Goal: Transaction & Acquisition: Purchase product/service

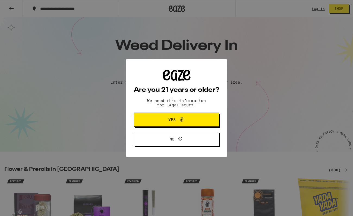
click at [151, 97] on div "Are you 21 years or older? We need this information for legal stuff. Yes No" at bounding box center [176, 108] width 353 height 216
click at [158, 117] on span "Yes" at bounding box center [176, 119] width 41 height 7
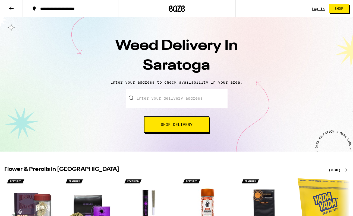
click at [161, 100] on input "Enter your delivery address" at bounding box center [177, 98] width 102 height 19
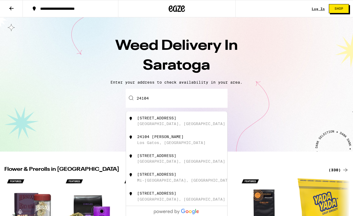
click at [153, 120] on div "[STREET_ADDRESS]" at bounding box center [156, 118] width 39 height 4
type input "[STREET_ADDRESS]"
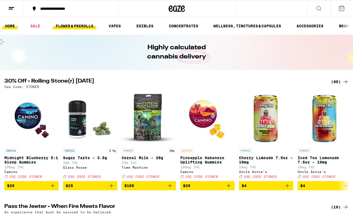
click at [81, 25] on link "FLOWER & PREROLLS" at bounding box center [74, 26] width 43 height 7
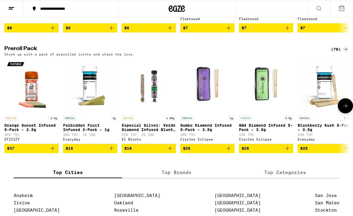
scroll to position [394, 0]
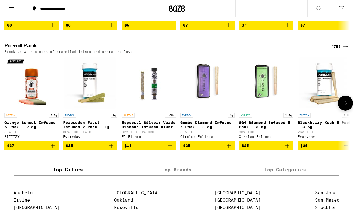
click at [343, 105] on icon at bounding box center [345, 103] width 4 height 4
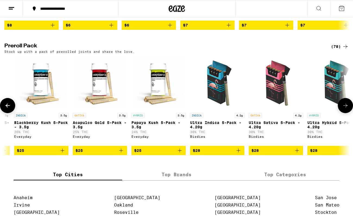
scroll to position [0, 285]
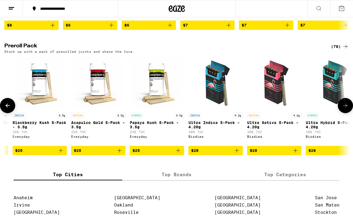
click at [343, 109] on icon at bounding box center [345, 106] width 7 height 7
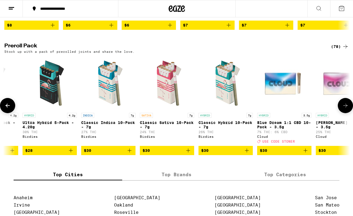
scroll to position [0, 570]
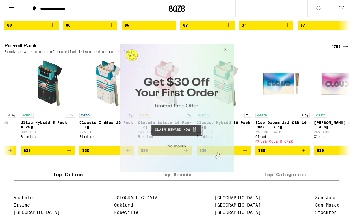
click at [225, 47] on button "Close Modal" at bounding box center [224, 50] width 15 height 13
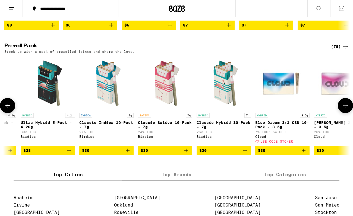
click at [7, 108] on icon at bounding box center [7, 106] width 4 height 4
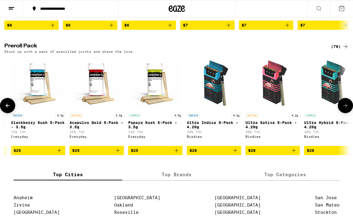
scroll to position [0, 285]
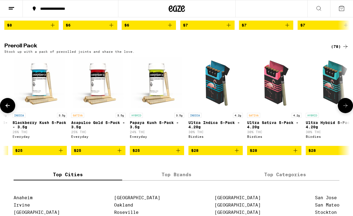
click at [344, 109] on icon at bounding box center [345, 106] width 7 height 7
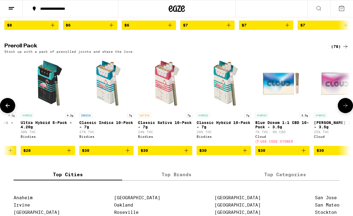
click at [344, 109] on icon at bounding box center [345, 106] width 7 height 7
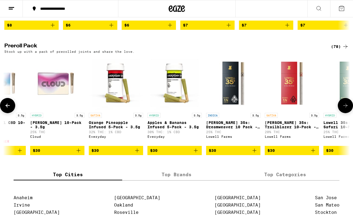
scroll to position [0, 854]
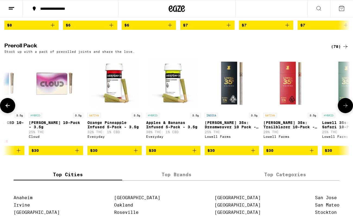
click at [344, 109] on icon at bounding box center [345, 106] width 7 height 7
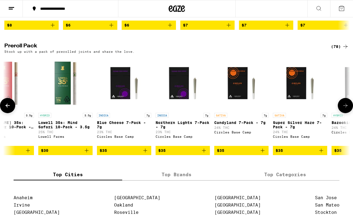
scroll to position [0, 1139]
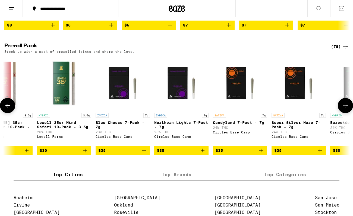
click at [344, 109] on icon at bounding box center [345, 106] width 7 height 7
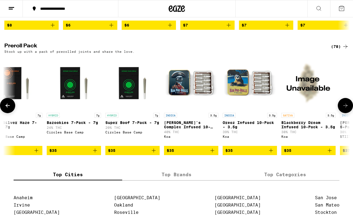
scroll to position [0, 1424]
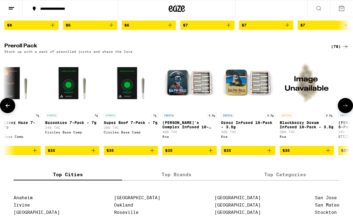
click at [349, 113] on button at bounding box center [344, 105] width 15 height 15
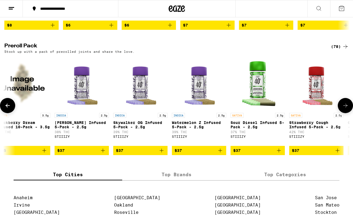
scroll to position [0, 1709]
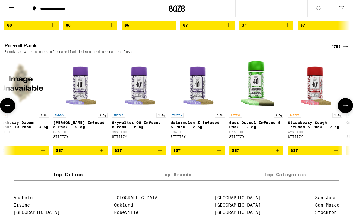
click at [10, 109] on icon at bounding box center [7, 106] width 7 height 7
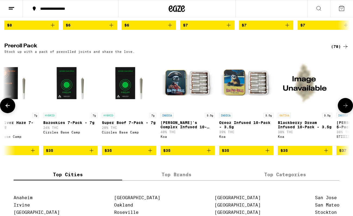
scroll to position [0, 1424]
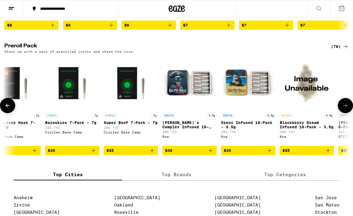
click at [328, 153] on icon "Add to bag" at bounding box center [328, 151] width 4 height 4
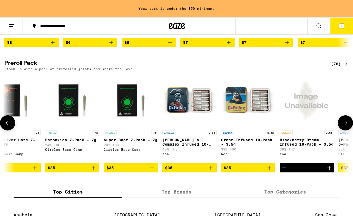
scroll to position [411, 0]
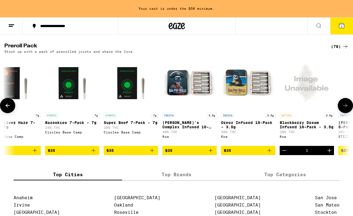
click at [343, 113] on button at bounding box center [344, 105] width 15 height 15
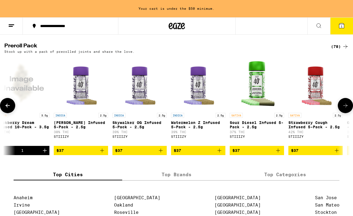
scroll to position [0, 1709]
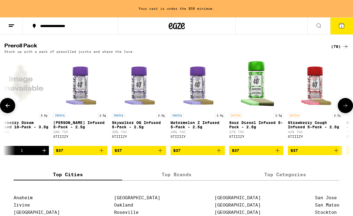
click at [343, 109] on icon at bounding box center [345, 106] width 7 height 7
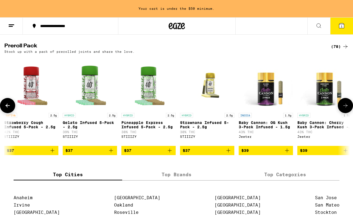
scroll to position [0, 1993]
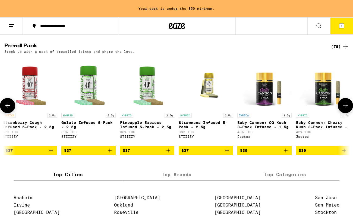
click at [343, 109] on icon at bounding box center [345, 106] width 7 height 7
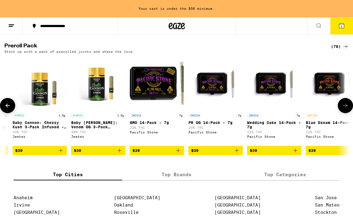
scroll to position [0, 2278]
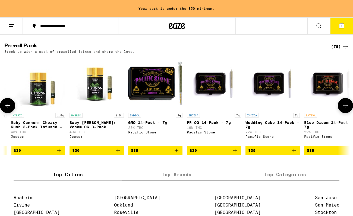
drag, startPoint x: 343, startPoint y: 121, endPoint x: 280, endPoint y: 135, distance: 63.8
click at [280, 135] on div "SATIVA 2.5g Orange Sunset Infused 5-Pack - 2.5g 36% THC STIIIZY $37 INDICA 1g F…" at bounding box center [176, 105] width 353 height 99
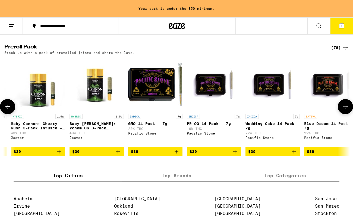
click at [345, 110] on icon at bounding box center [345, 107] width 7 height 7
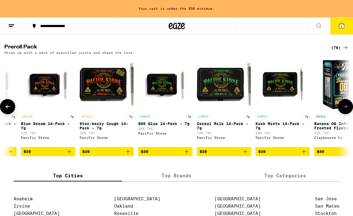
scroll to position [0, 2563]
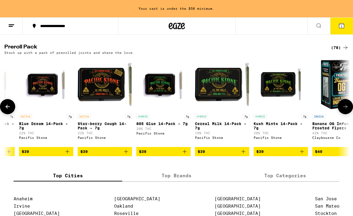
click at [345, 110] on icon at bounding box center [345, 107] width 7 height 7
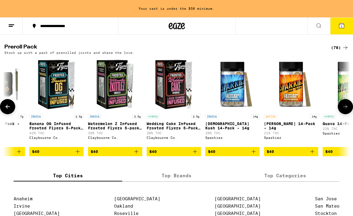
scroll to position [0, 2848]
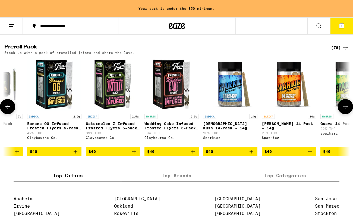
click at [345, 110] on icon at bounding box center [345, 107] width 7 height 7
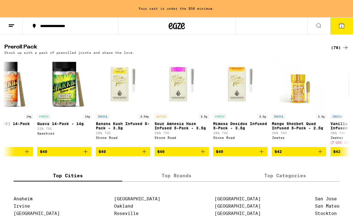
scroll to position [0, 3133]
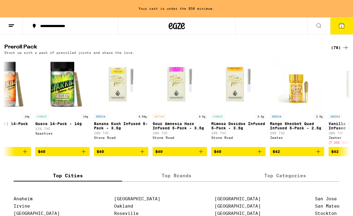
click at [318, 24] on icon at bounding box center [318, 26] width 7 height 7
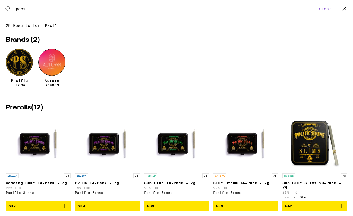
type input "paci"
click at [18, 60] on div at bounding box center [19, 62] width 27 height 27
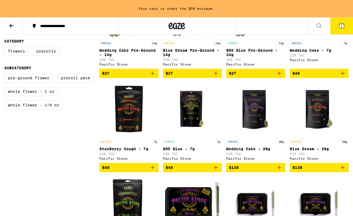
scroll to position [211, 0]
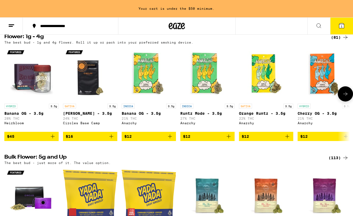
scroll to position [64, 0]
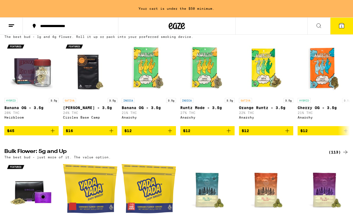
click at [340, 28] on icon at bounding box center [341, 26] width 7 height 7
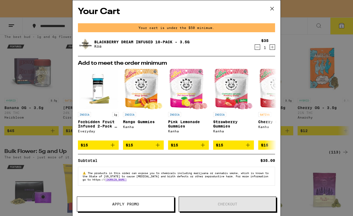
click at [272, 9] on icon at bounding box center [272, 9] width 8 height 8
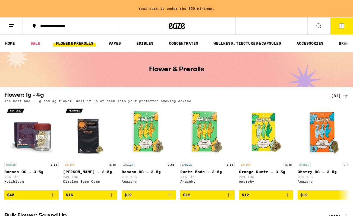
click at [83, 43] on link "FLOWER & PREROLLS" at bounding box center [74, 43] width 43 height 7
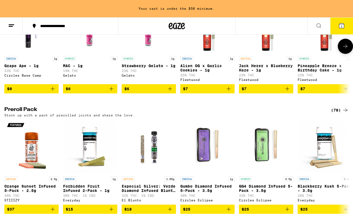
scroll to position [348, 0]
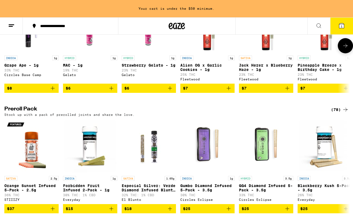
click at [344, 49] on icon at bounding box center [345, 46] width 7 height 7
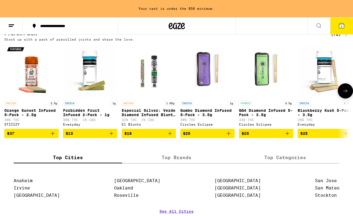
scroll to position [424, 0]
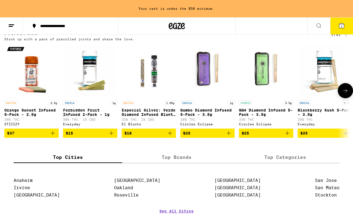
click at [347, 94] on icon at bounding box center [345, 91] width 7 height 7
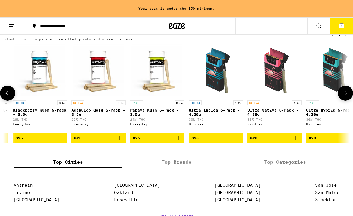
scroll to position [0, 285]
click at [347, 97] on icon at bounding box center [345, 93] width 7 height 7
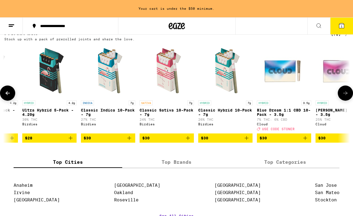
scroll to position [0, 570]
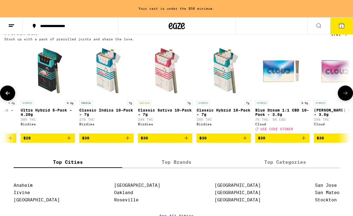
click at [347, 97] on icon at bounding box center [345, 93] width 7 height 7
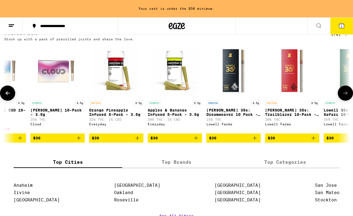
scroll to position [0, 854]
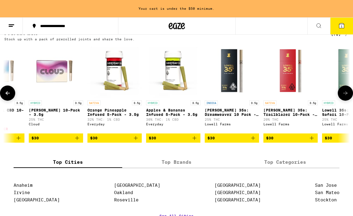
click at [347, 97] on icon at bounding box center [345, 93] width 7 height 7
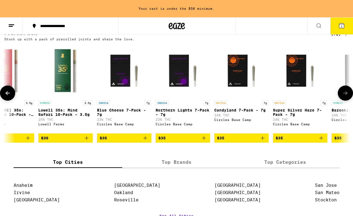
scroll to position [0, 1139]
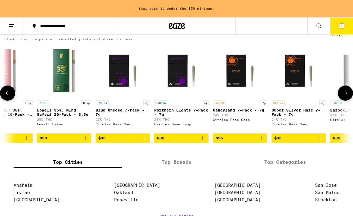
click at [347, 97] on icon at bounding box center [345, 93] width 7 height 7
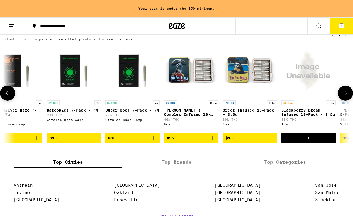
scroll to position [0, 1424]
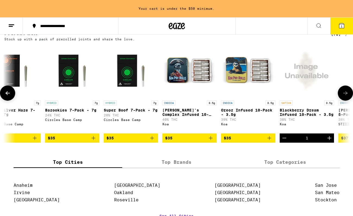
click at [347, 97] on icon at bounding box center [345, 93] width 7 height 7
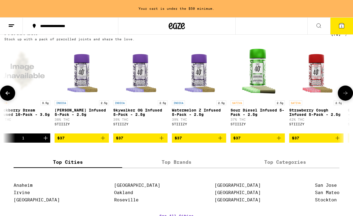
click at [347, 97] on icon at bounding box center [345, 93] width 7 height 7
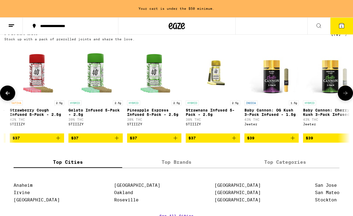
scroll to position [0, 1993]
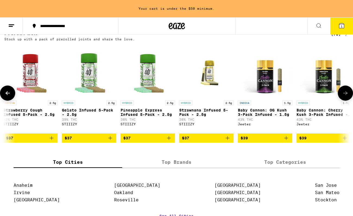
click at [347, 97] on icon at bounding box center [345, 93] width 7 height 7
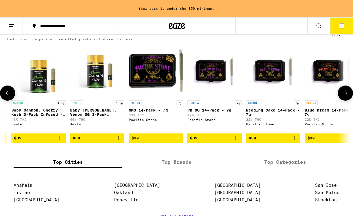
click at [347, 97] on icon at bounding box center [345, 93] width 7 height 7
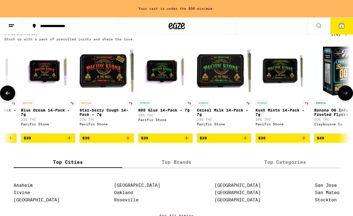
scroll to position [0, 2562]
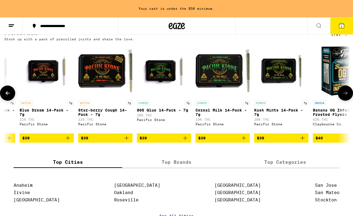
click at [347, 97] on icon at bounding box center [345, 93] width 7 height 7
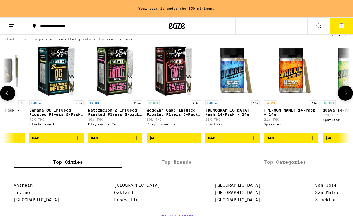
scroll to position [0, 2847]
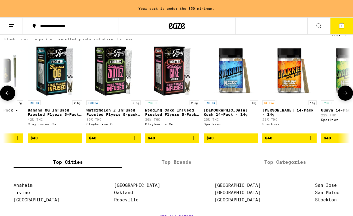
click at [5, 97] on icon at bounding box center [7, 93] width 7 height 7
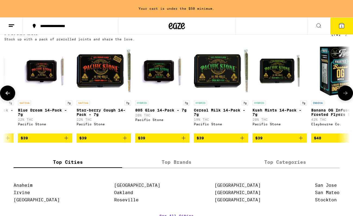
scroll to position [0, 2562]
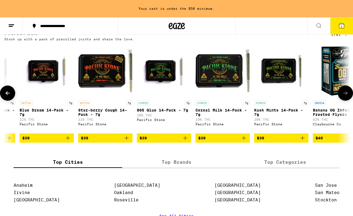
click at [344, 97] on icon at bounding box center [345, 93] width 7 height 7
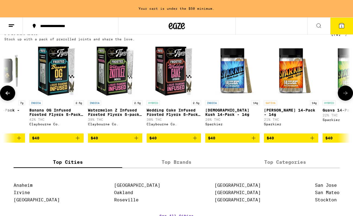
scroll to position [0, 2847]
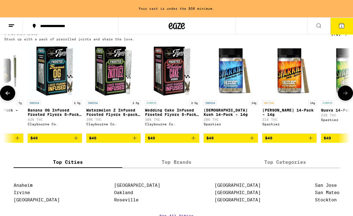
click at [344, 97] on icon at bounding box center [345, 93] width 7 height 7
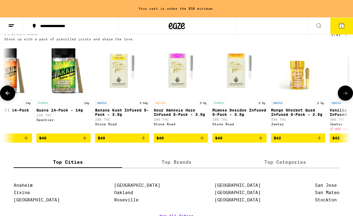
scroll to position [0, 3132]
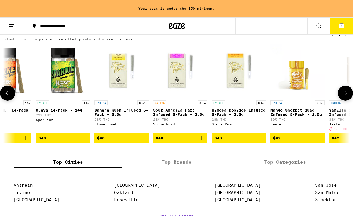
click at [344, 97] on icon at bounding box center [345, 93] width 7 height 7
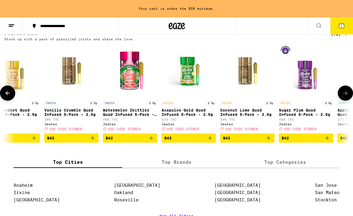
scroll to position [0, 3417]
click at [110, 131] on span "USE CODE STONER" at bounding box center [124, 129] width 33 height 4
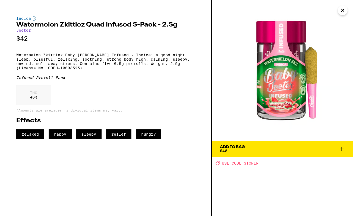
click at [217, 164] on icon "Deal Created with Sketch." at bounding box center [217, 163] width 4 height 4
click at [254, 165] on span "USE CODE STONER" at bounding box center [240, 163] width 37 height 4
copy span "[PERSON_NAME]"
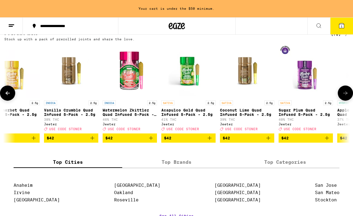
scroll to position [0, 3417]
click at [150, 142] on icon "Add to bag" at bounding box center [151, 138] width 7 height 7
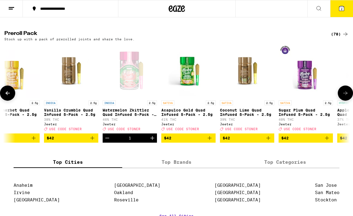
click at [107, 142] on icon "Decrement" at bounding box center [107, 138] width 7 height 7
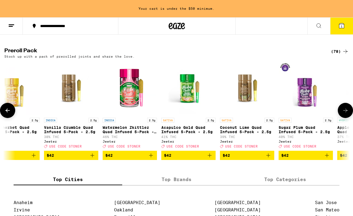
scroll to position [424, 0]
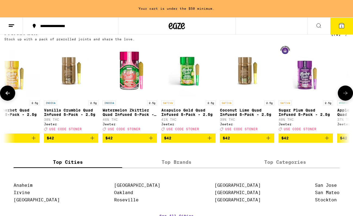
click at [348, 97] on icon at bounding box center [345, 93] width 7 height 7
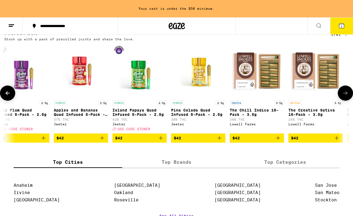
scroll to position [0, 3702]
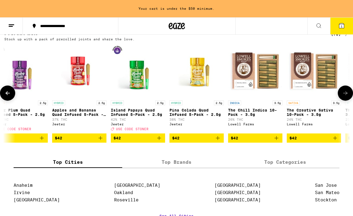
click at [348, 97] on icon at bounding box center [345, 93] width 7 height 7
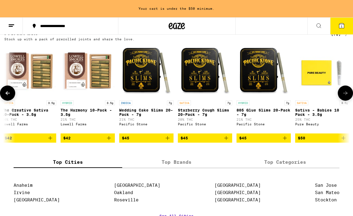
scroll to position [0, 3986]
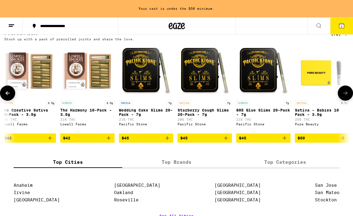
click at [348, 97] on icon at bounding box center [345, 93] width 7 height 7
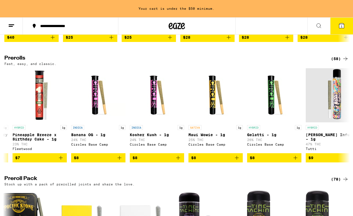
scroll to position [278, 0]
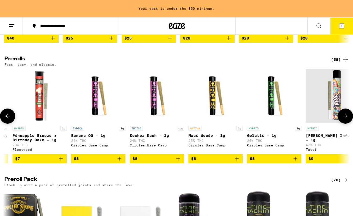
click at [9, 120] on icon at bounding box center [7, 116] width 7 height 7
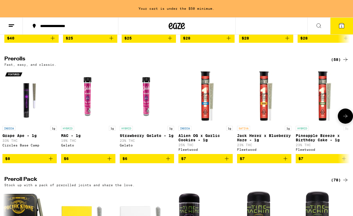
scroll to position [0, 0]
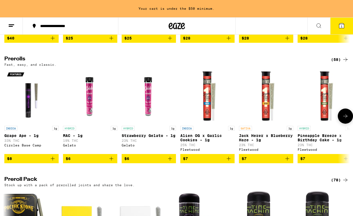
click at [9, 124] on div at bounding box center [7, 116] width 15 height 15
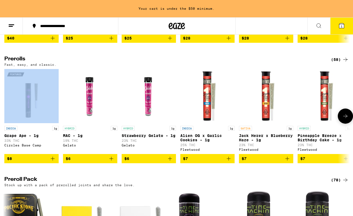
click at [9, 124] on div at bounding box center [7, 116] width 15 height 15
click at [346, 120] on icon at bounding box center [345, 116] width 7 height 7
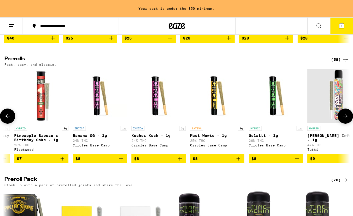
scroll to position [0, 285]
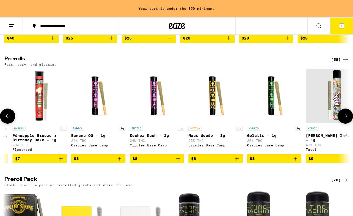
click at [345, 120] on icon at bounding box center [345, 116] width 7 height 7
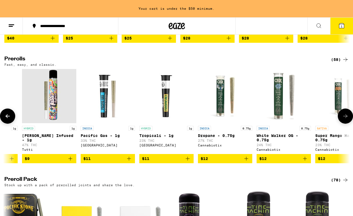
scroll to position [0, 570]
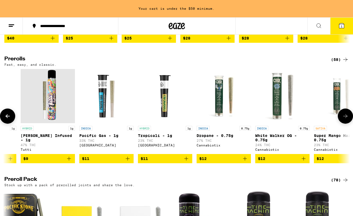
click at [69, 162] on icon "Add to bag" at bounding box center [69, 159] width 7 height 7
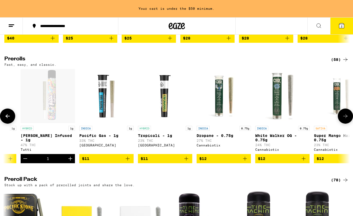
click at [347, 120] on icon at bounding box center [345, 116] width 7 height 7
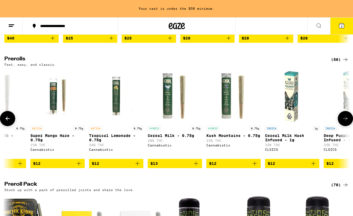
scroll to position [0, 854]
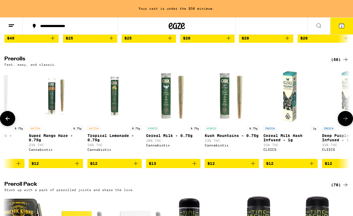
click at [347, 122] on icon at bounding box center [345, 119] width 7 height 7
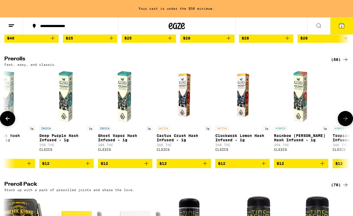
scroll to position [0, 1139]
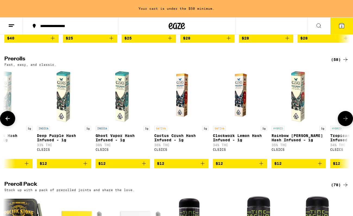
click at [347, 122] on icon at bounding box center [345, 119] width 7 height 7
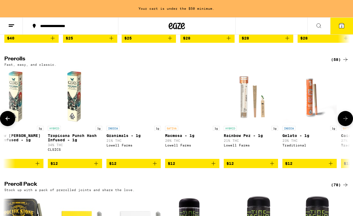
scroll to position [0, 1424]
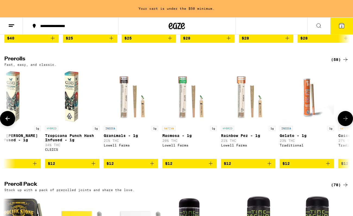
click at [347, 122] on icon at bounding box center [345, 119] width 7 height 7
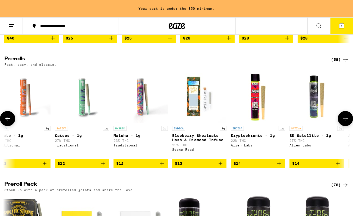
scroll to position [0, 1709]
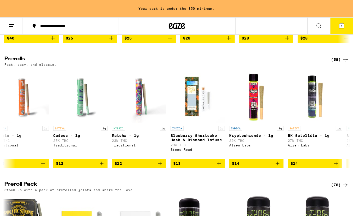
click at [337, 24] on button "2" at bounding box center [341, 26] width 23 height 17
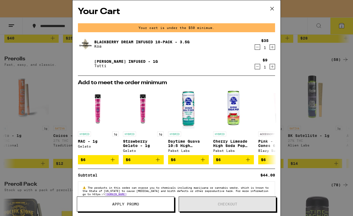
click at [271, 66] on icon "Increment" at bounding box center [272, 66] width 5 height 7
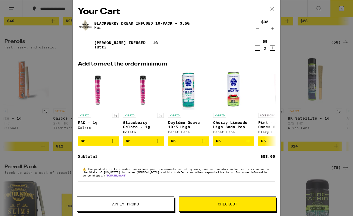
scroll to position [260, 0]
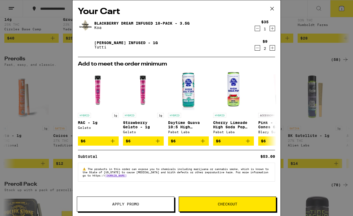
click at [220, 203] on span "Checkout" at bounding box center [228, 205] width 20 height 4
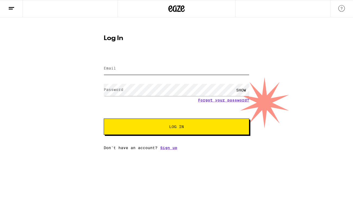
click at [157, 64] on input "Email" at bounding box center [176, 69] width 145 height 12
click at [168, 150] on div "Email Email Password Password SHOW Forgot your password? Log In Don't have an a…" at bounding box center [176, 102] width 145 height 95
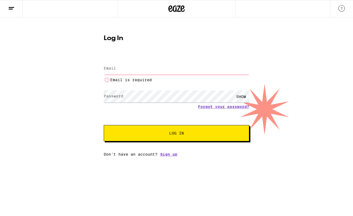
click at [133, 66] on input "Email" at bounding box center [176, 69] width 145 height 12
click at [130, 71] on input "kumara" at bounding box center [176, 69] width 145 height 12
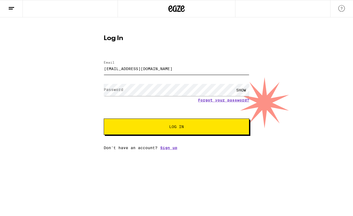
type input "[EMAIL_ADDRESS][DOMAIN_NAME]"
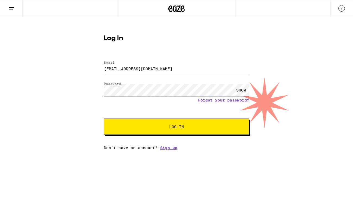
click at [104, 119] on button "Log In" at bounding box center [176, 127] width 145 height 16
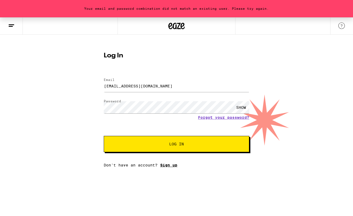
click at [163, 165] on link "Sign up" at bounding box center [168, 165] width 17 height 4
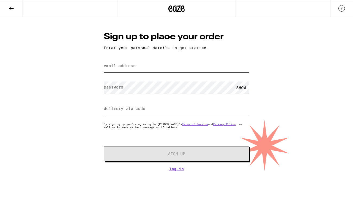
click at [140, 70] on input "email address" at bounding box center [176, 66] width 145 height 12
click at [142, 67] on input "email address" at bounding box center [176, 66] width 145 height 12
type input "[EMAIL_ADDRESS][DOMAIN_NAME]"
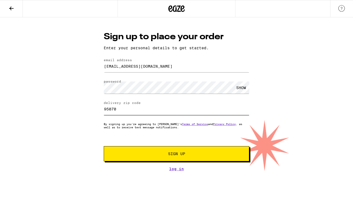
type input "95070"
click at [239, 90] on div "SHOW" at bounding box center [241, 88] width 16 height 12
click at [176, 156] on span "Sign Up" at bounding box center [176, 154] width 17 height 4
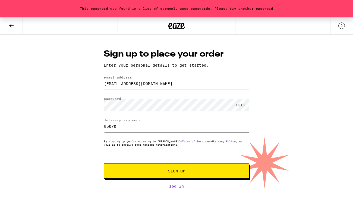
click at [142, 172] on span "Sign Up" at bounding box center [176, 172] width 108 height 4
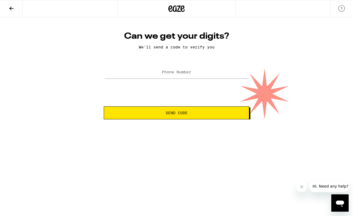
click at [167, 73] on label "Phone Number" at bounding box center [176, 72] width 29 height 4
click at [167, 115] on button "Send Code" at bounding box center [176, 113] width 145 height 13
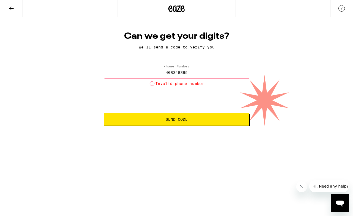
drag, startPoint x: 179, startPoint y: 74, endPoint x: 228, endPoint y: 74, distance: 48.8
click at [221, 74] on input "408348385" at bounding box center [176, 72] width 145 height 12
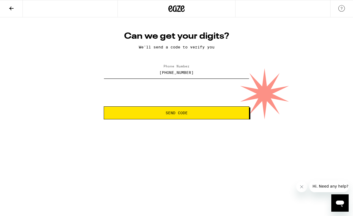
type input "[PHONE_NUMBER]"
click at [104, 107] on button "Send Code" at bounding box center [176, 113] width 145 height 13
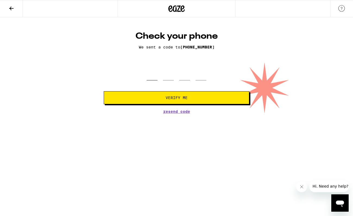
click at [154, 75] on input "tel" at bounding box center [151, 73] width 11 height 16
click at [116, 114] on html "Check your phone We sent a code to [PHONE_NUMBER] Verify Me Resend Code Check y…" at bounding box center [176, 57] width 353 height 114
click at [183, 112] on span "Resend Code" at bounding box center [176, 112] width 27 height 4
click at [154, 74] on input "tel" at bounding box center [151, 73] width 11 height 16
click at [178, 114] on html "Check your phone We sent a code to [PHONE_NUMBER] Verify Me Resend Code Check y…" at bounding box center [176, 57] width 353 height 114
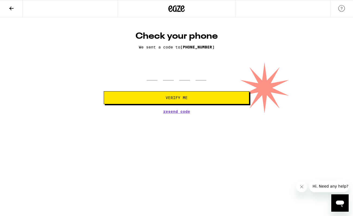
click at [179, 113] on span "Resend Code" at bounding box center [176, 112] width 27 height 4
click at [152, 79] on input "tel" at bounding box center [151, 73] width 11 height 16
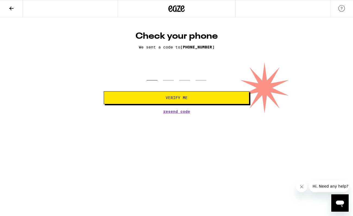
type input "4"
type input "1"
type input "0"
type input "2"
type input "0"
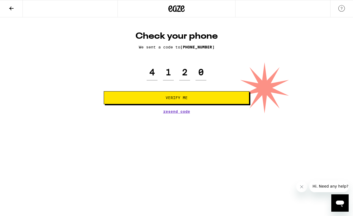
click at [170, 100] on span "Verify Me" at bounding box center [176, 98] width 22 height 4
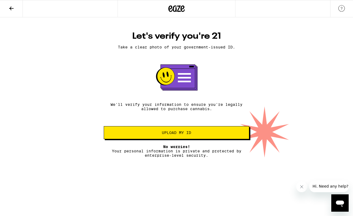
click at [178, 135] on span "Upload my ID" at bounding box center [176, 133] width 29 height 4
